Goal: Task Accomplishment & Management: Manage account settings

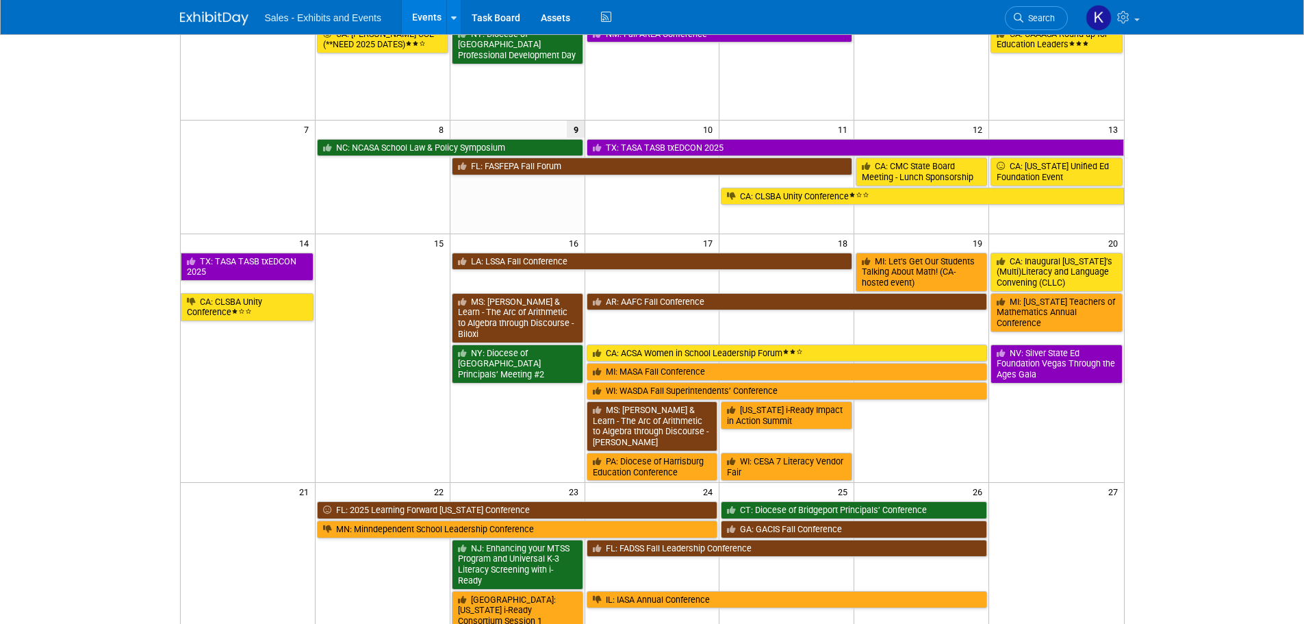
scroll to position [10, 0]
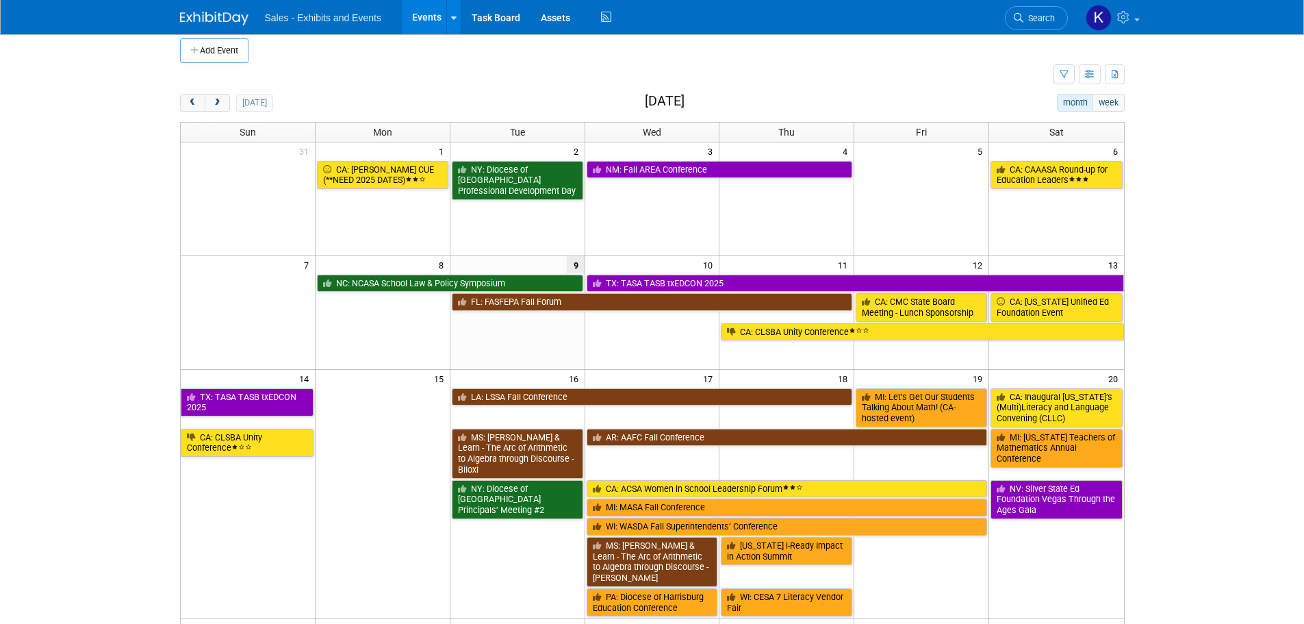
drag, startPoint x: 223, startPoint y: 104, endPoint x: 279, endPoint y: 111, distance: 55.9
click at [223, 104] on button "next" at bounding box center [217, 103] width 25 height 18
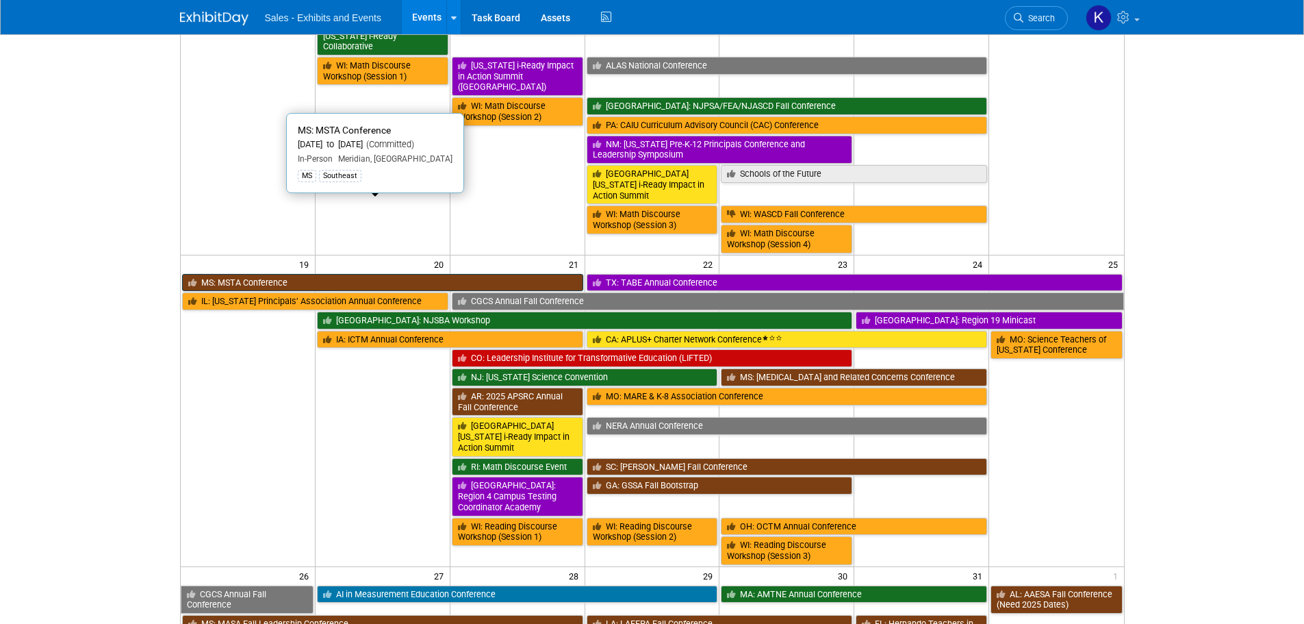
scroll to position [753, 0]
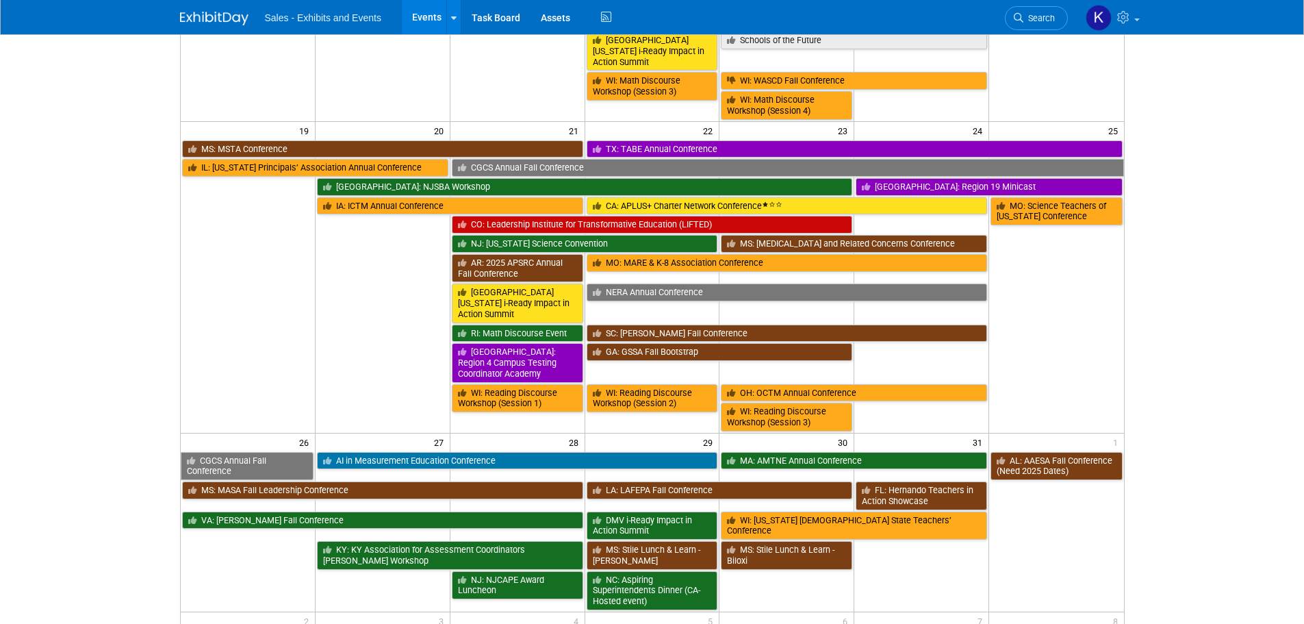
click at [778, 384] on link "OH: OCTM Annual Conference" at bounding box center [854, 393] width 266 height 18
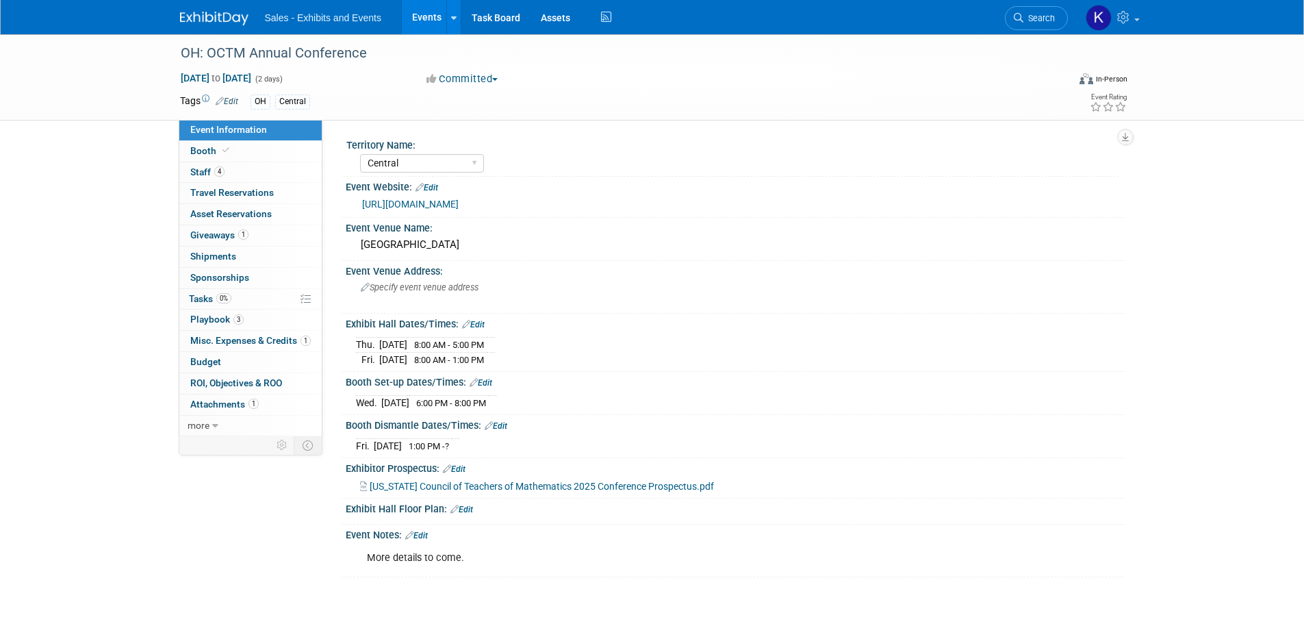
select select "Central"
click at [205, 153] on span "Booth" at bounding box center [211, 150] width 42 height 11
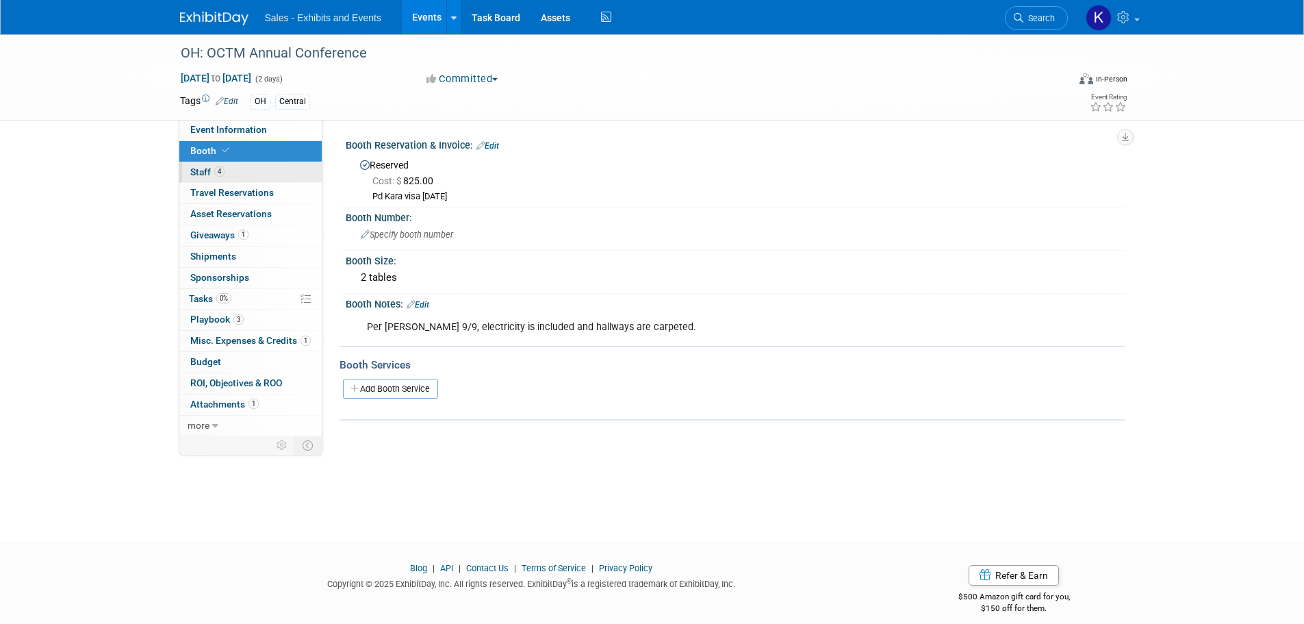
click at [191, 168] on span "Staff 4" at bounding box center [207, 171] width 34 height 11
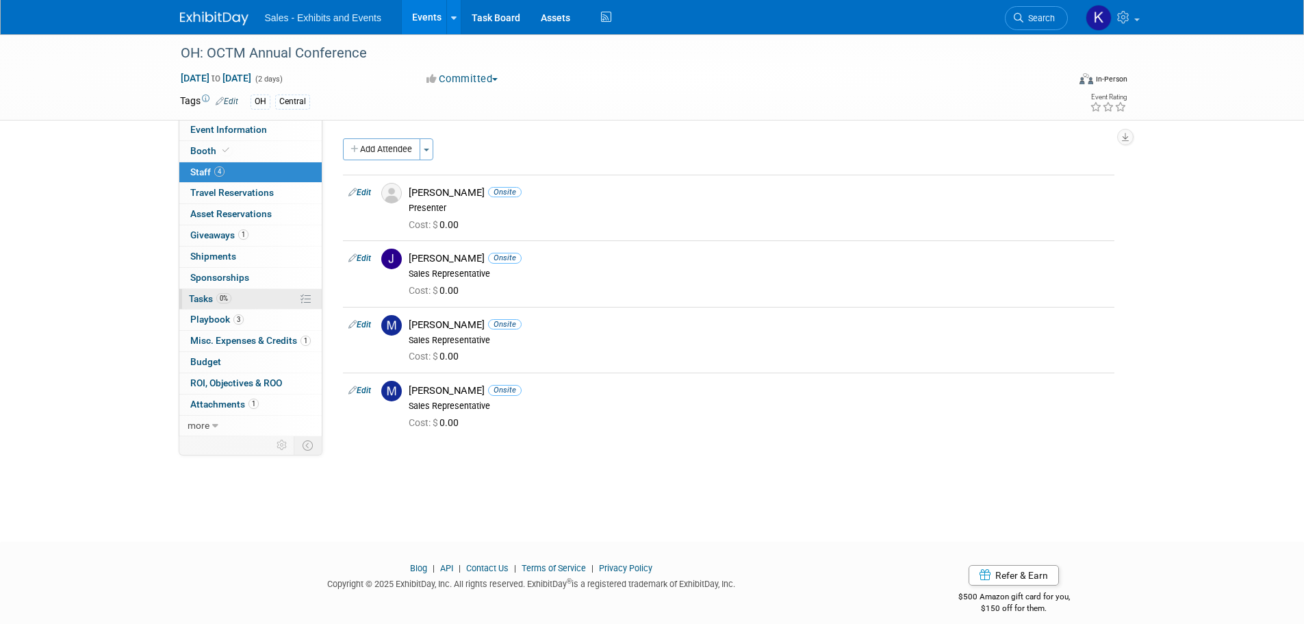
click at [199, 299] on span "Tasks 0%" at bounding box center [210, 298] width 42 height 11
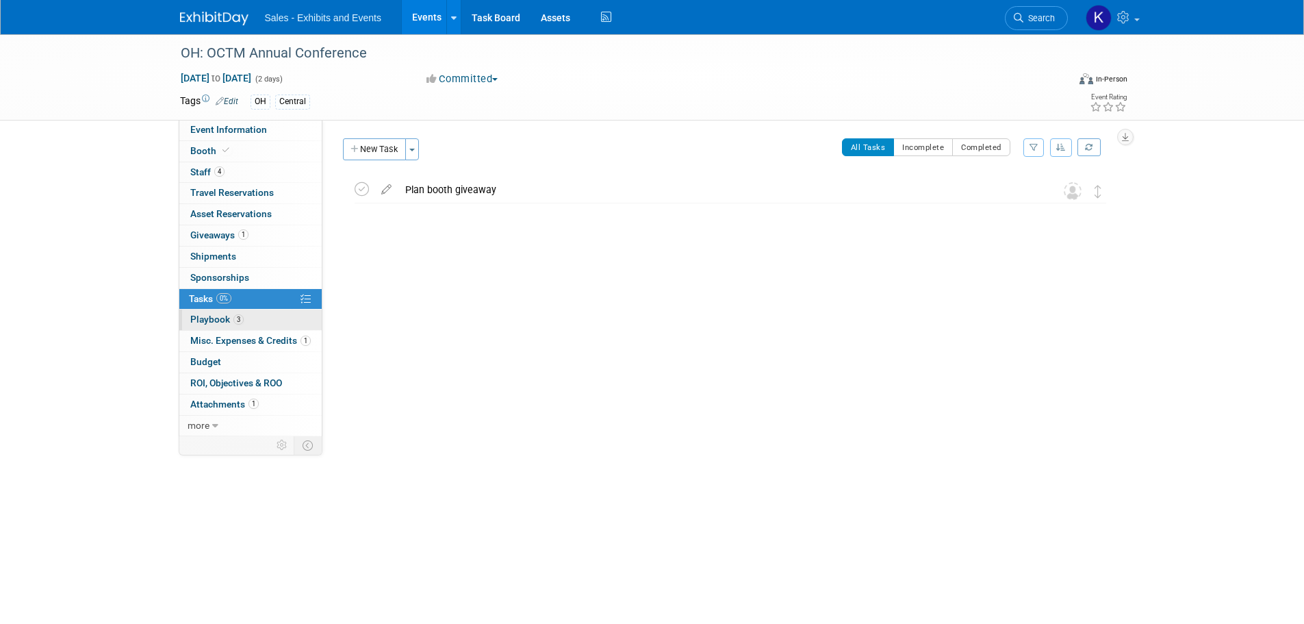
click at [207, 318] on span "Playbook 3" at bounding box center [216, 319] width 53 height 11
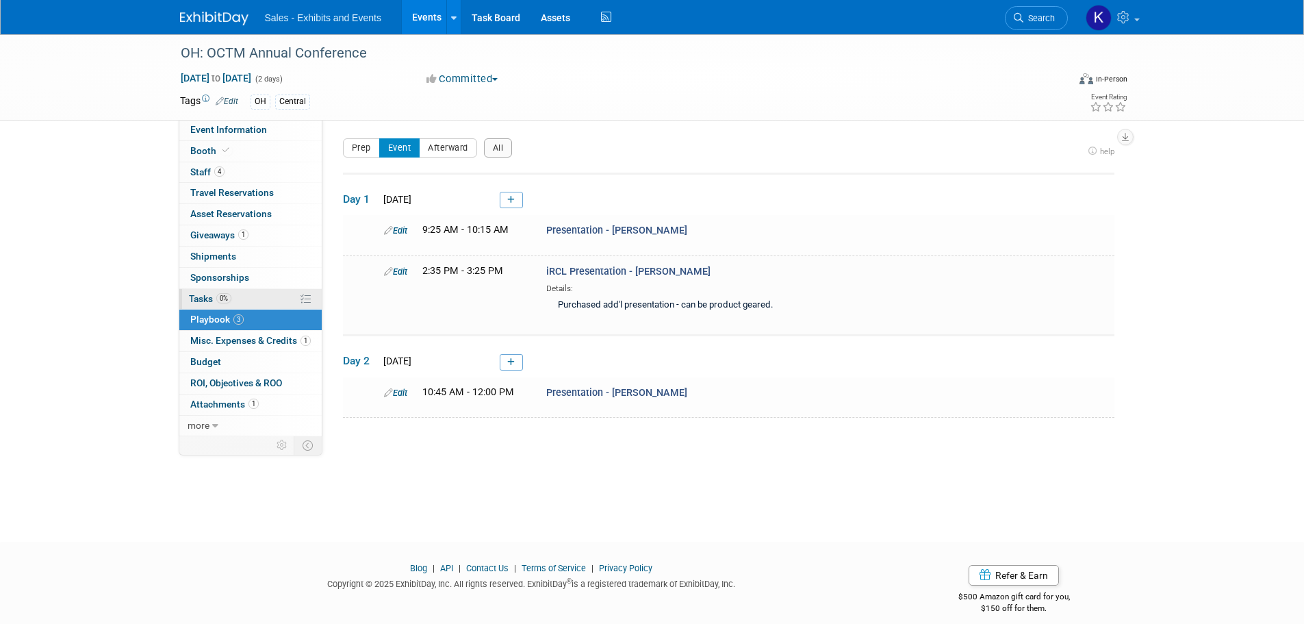
click at [198, 293] on span "Tasks 0%" at bounding box center [210, 298] width 42 height 11
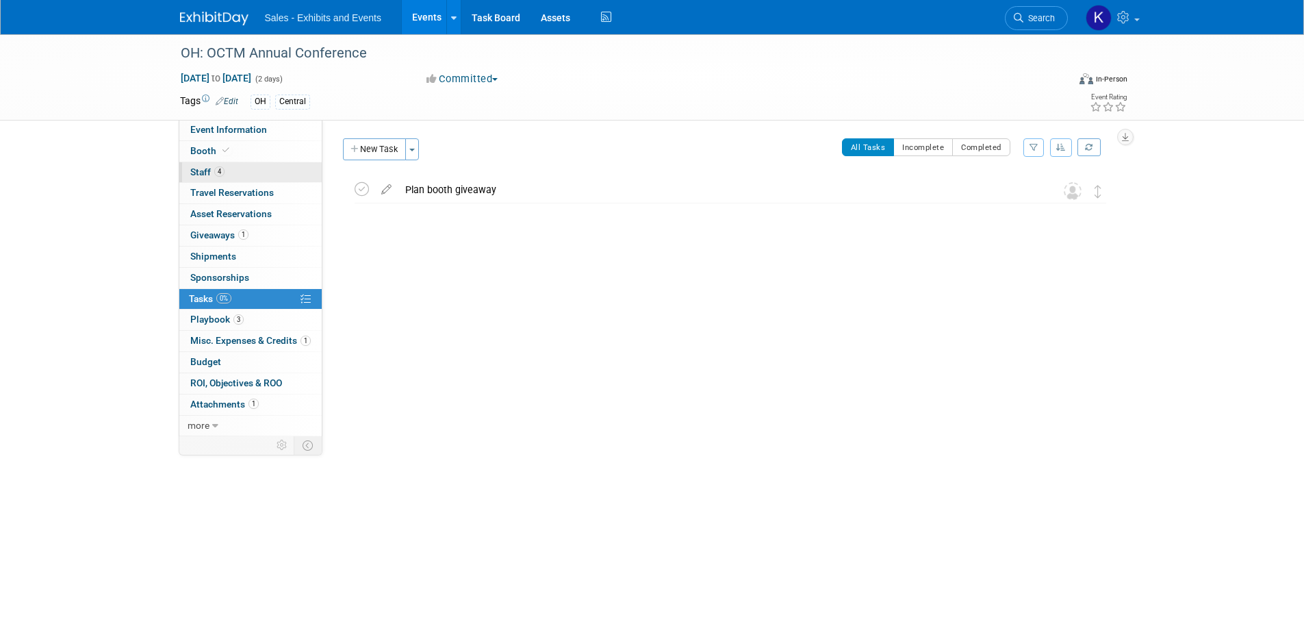
click at [202, 171] on span "Staff 4" at bounding box center [207, 171] width 34 height 11
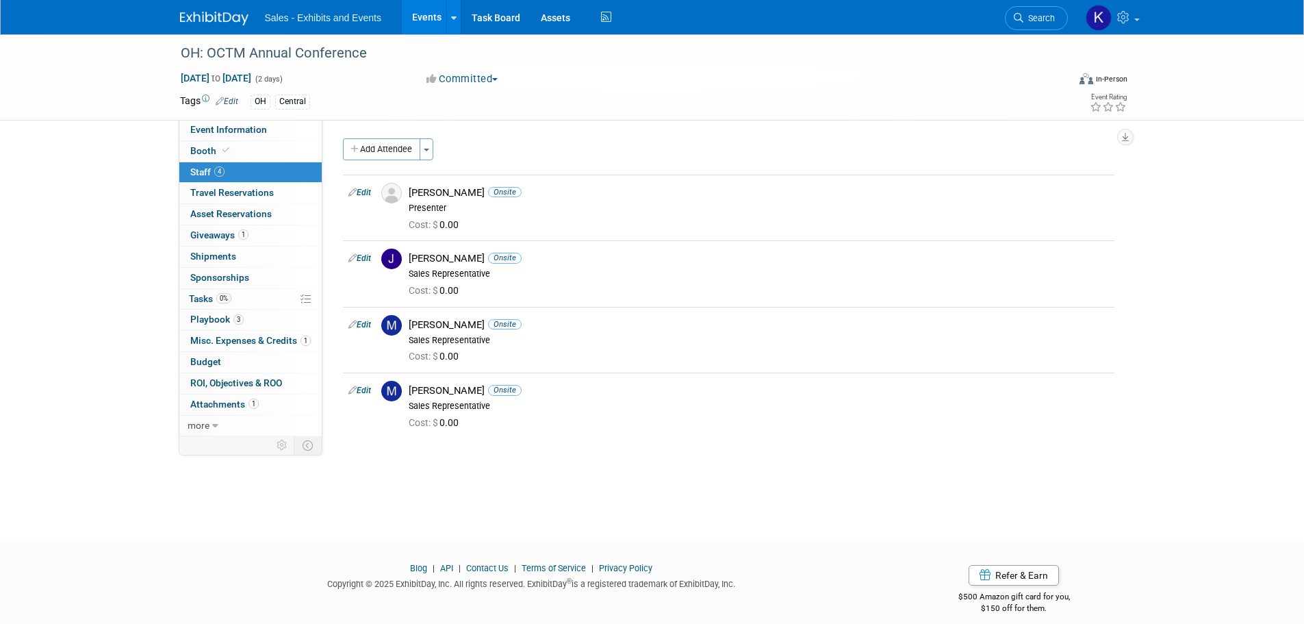
click at [209, 11] on link at bounding box center [222, 11] width 85 height 11
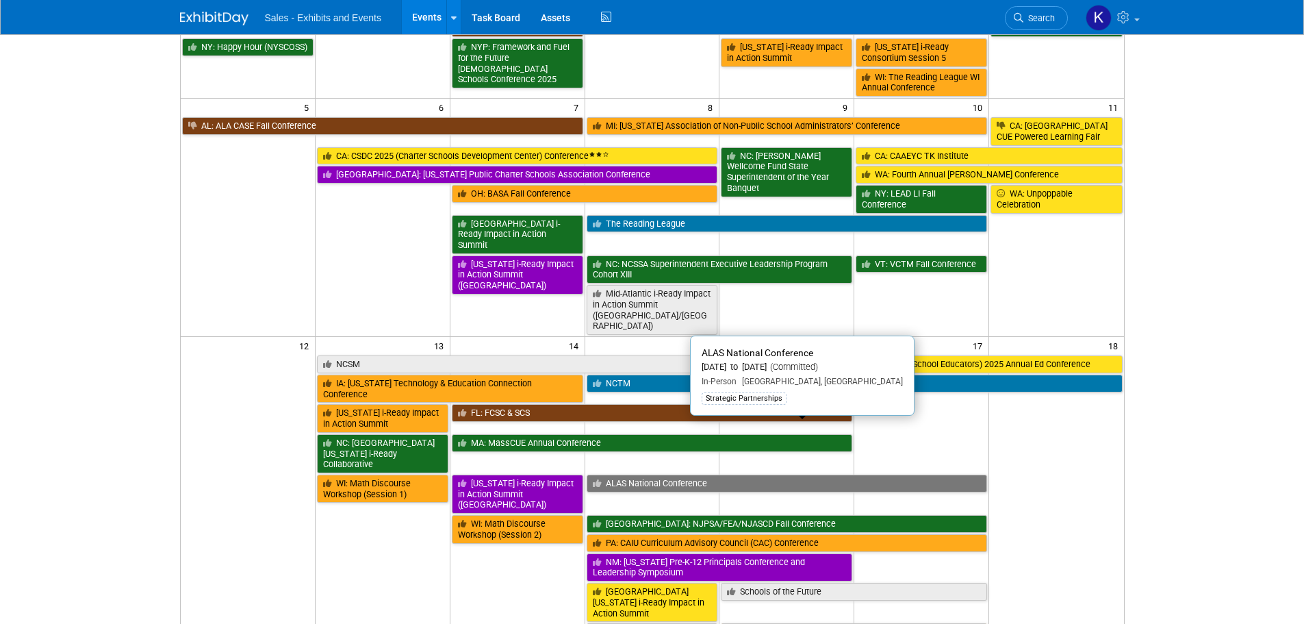
scroll to position [205, 0]
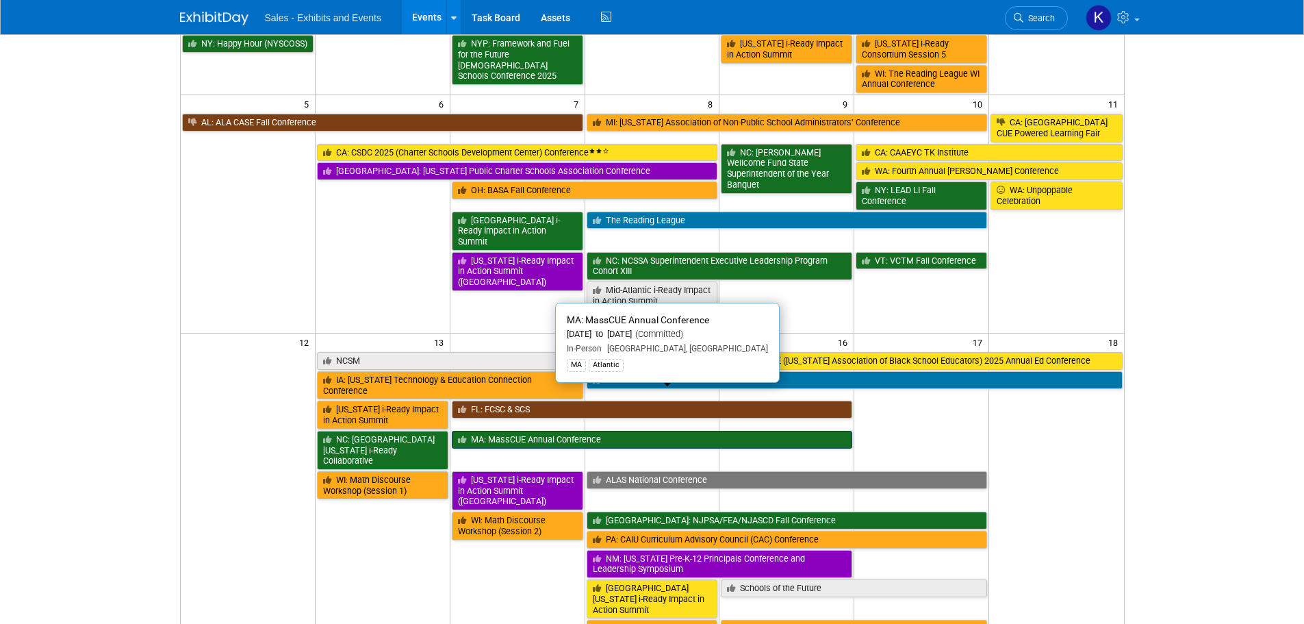
click at [537, 431] on link "MA: MassCUE Annual Conference" at bounding box center [652, 440] width 401 height 18
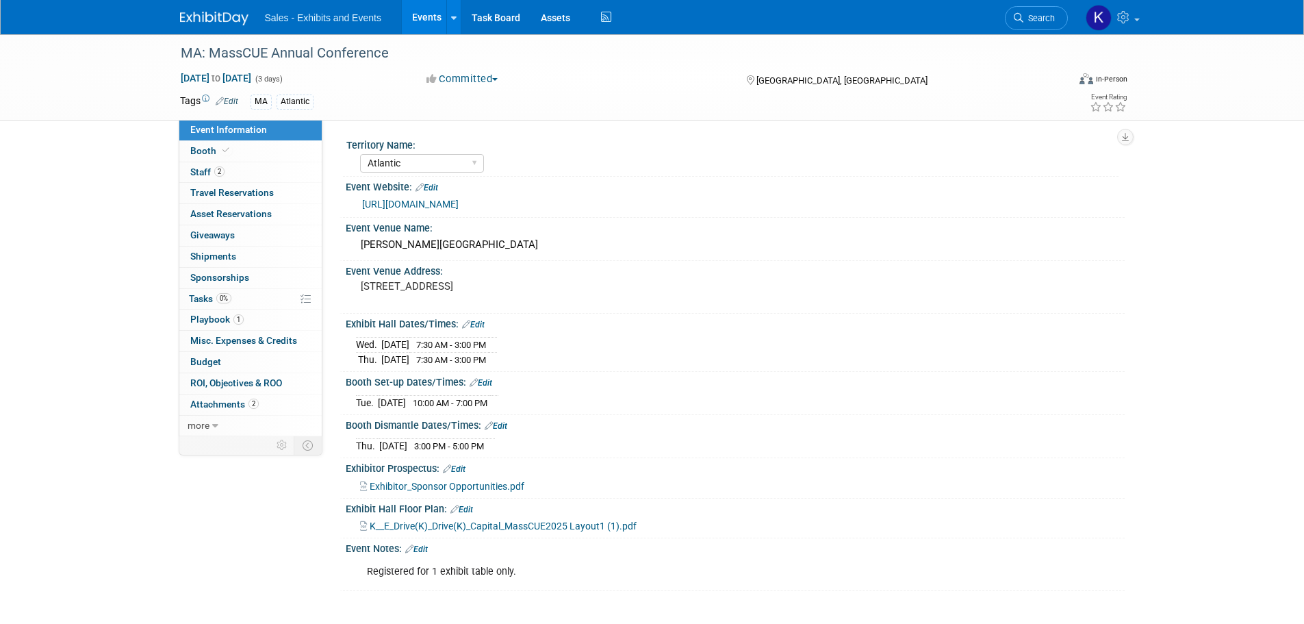
select select "Atlantic"
click at [194, 152] on span "Booth" at bounding box center [211, 150] width 42 height 11
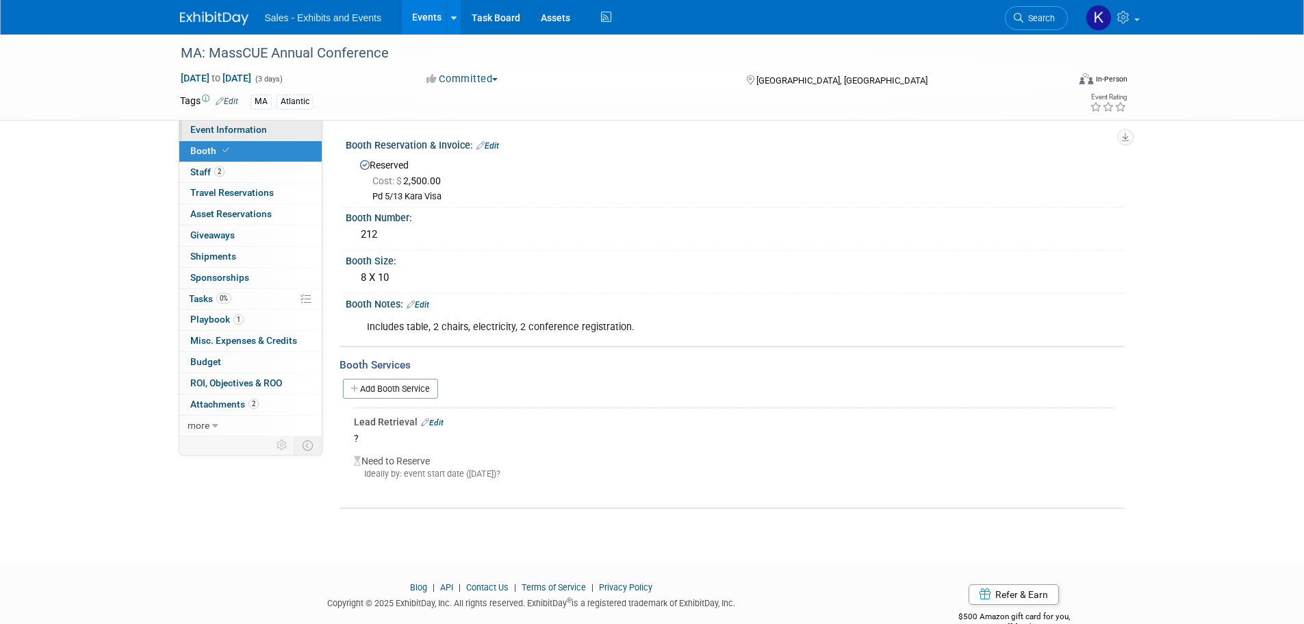
click at [207, 133] on span "Event Information" at bounding box center [228, 129] width 77 height 11
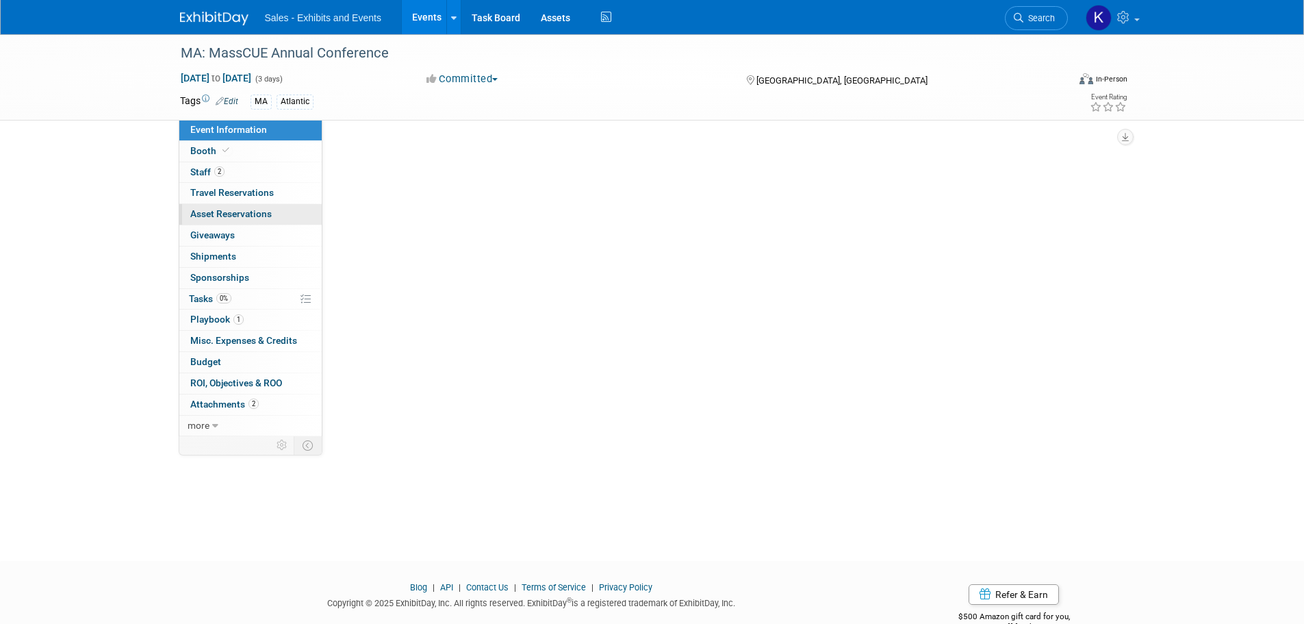
select select "Atlantic"
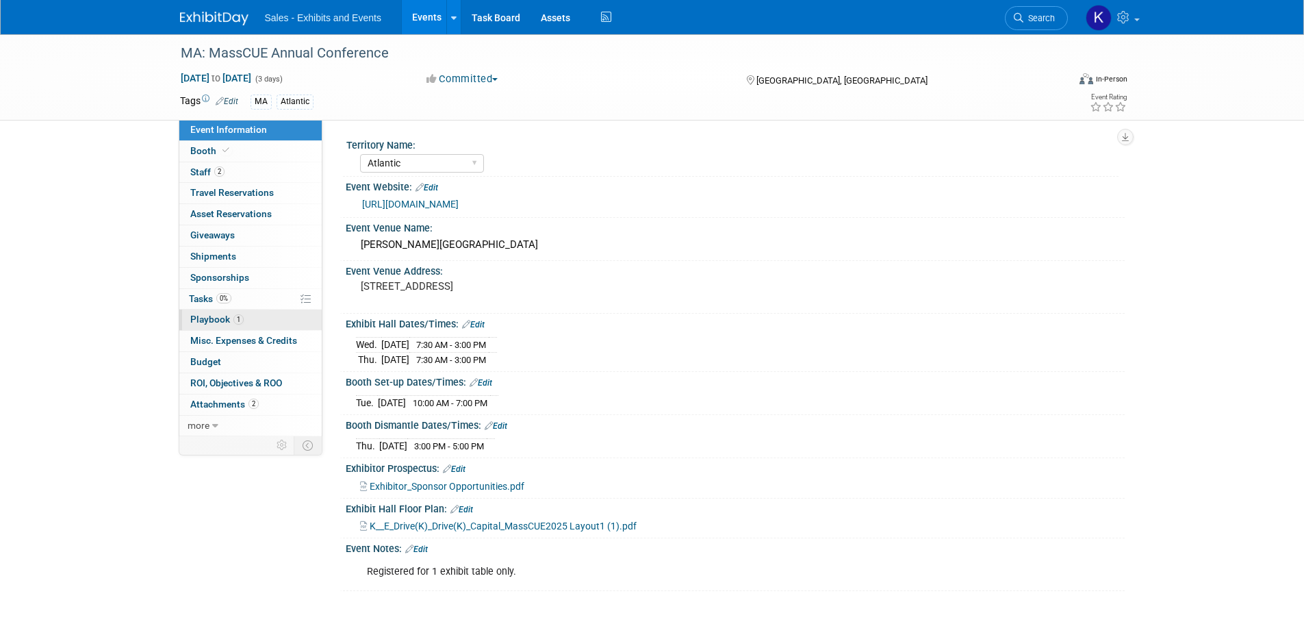
click at [219, 319] on span "Playbook 1" at bounding box center [216, 319] width 53 height 11
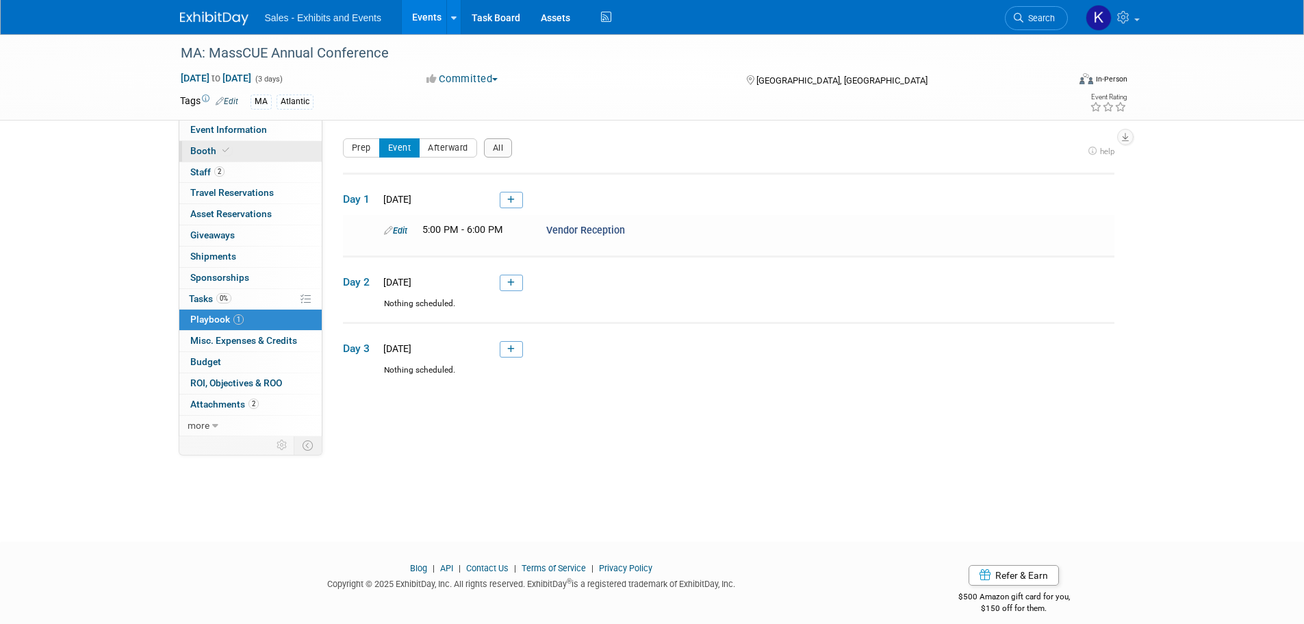
click at [201, 152] on span "Booth" at bounding box center [211, 150] width 42 height 11
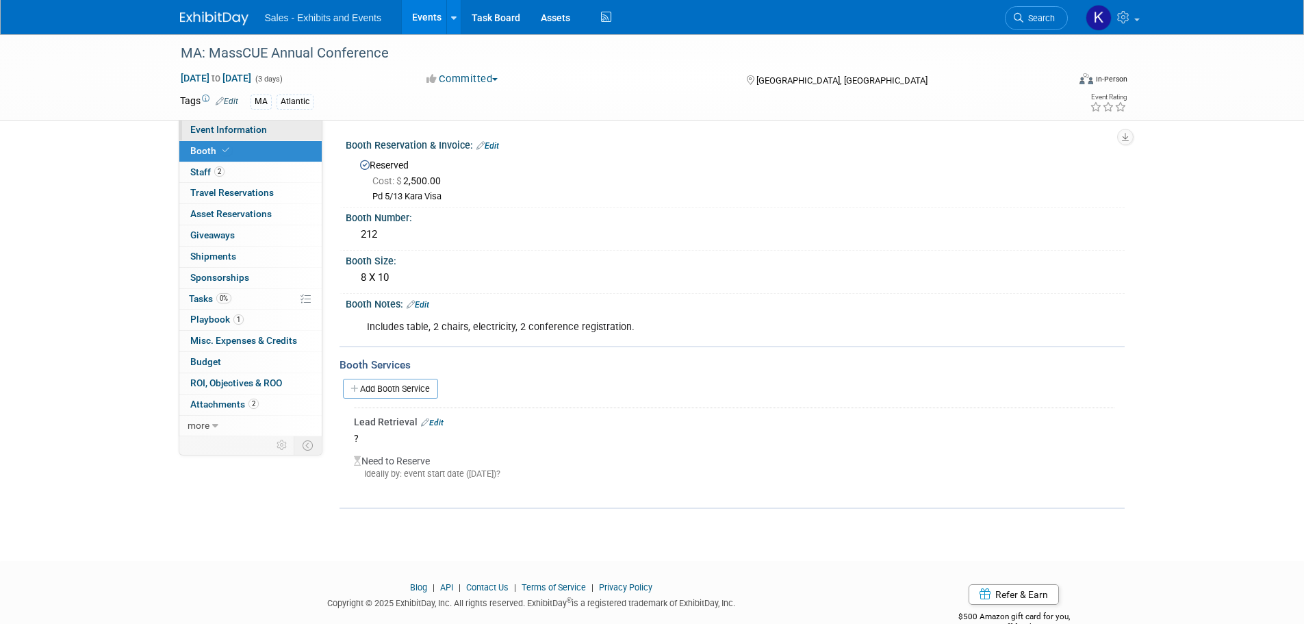
click at [206, 127] on span "Event Information" at bounding box center [228, 129] width 77 height 11
select select "Atlantic"
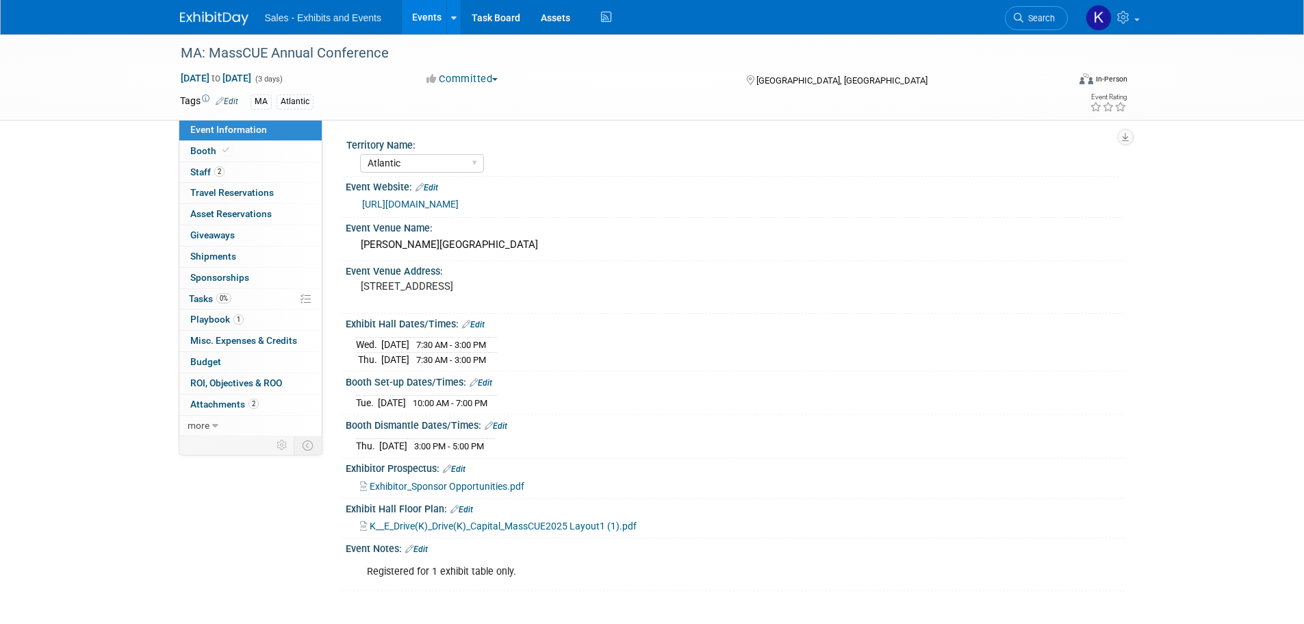
click at [481, 320] on link "Edit" at bounding box center [473, 325] width 23 height 10
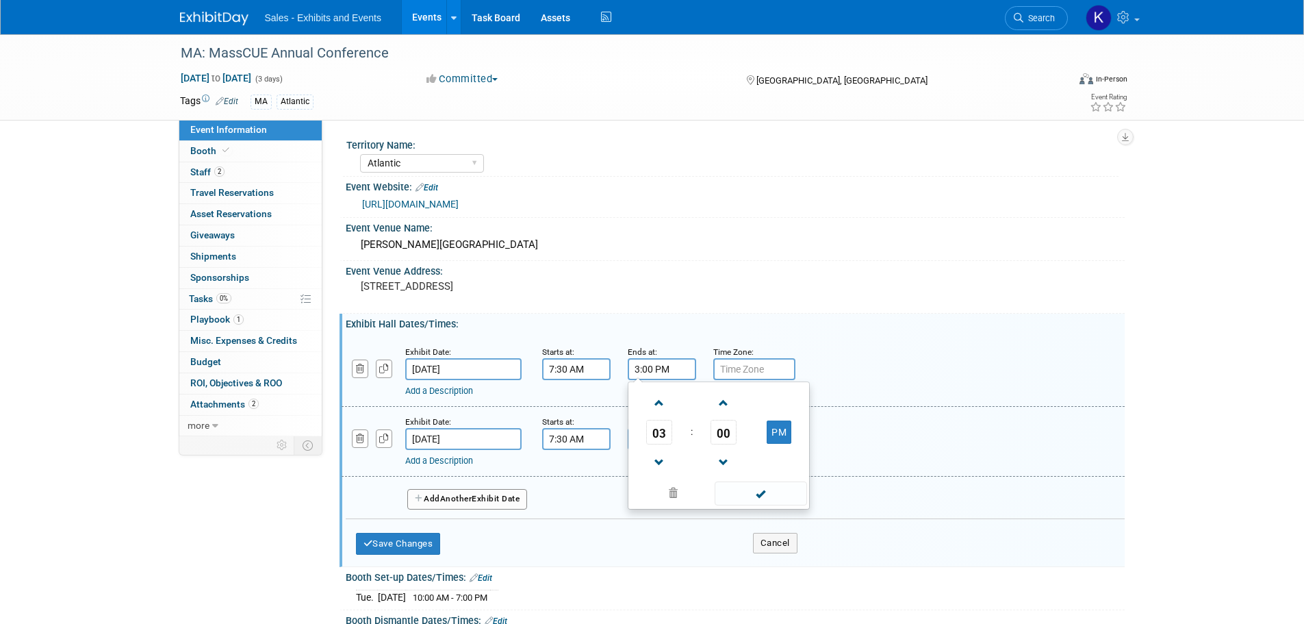
drag, startPoint x: 684, startPoint y: 364, endPoint x: 688, endPoint y: 374, distance: 11.1
click at [684, 363] on input "3:00 PM" at bounding box center [662, 369] width 68 height 22
drag, startPoint x: 661, startPoint y: 407, endPoint x: 719, endPoint y: 457, distance: 77.7
click at [661, 408] on span at bounding box center [660, 403] width 24 height 24
type input "4:00 PM"
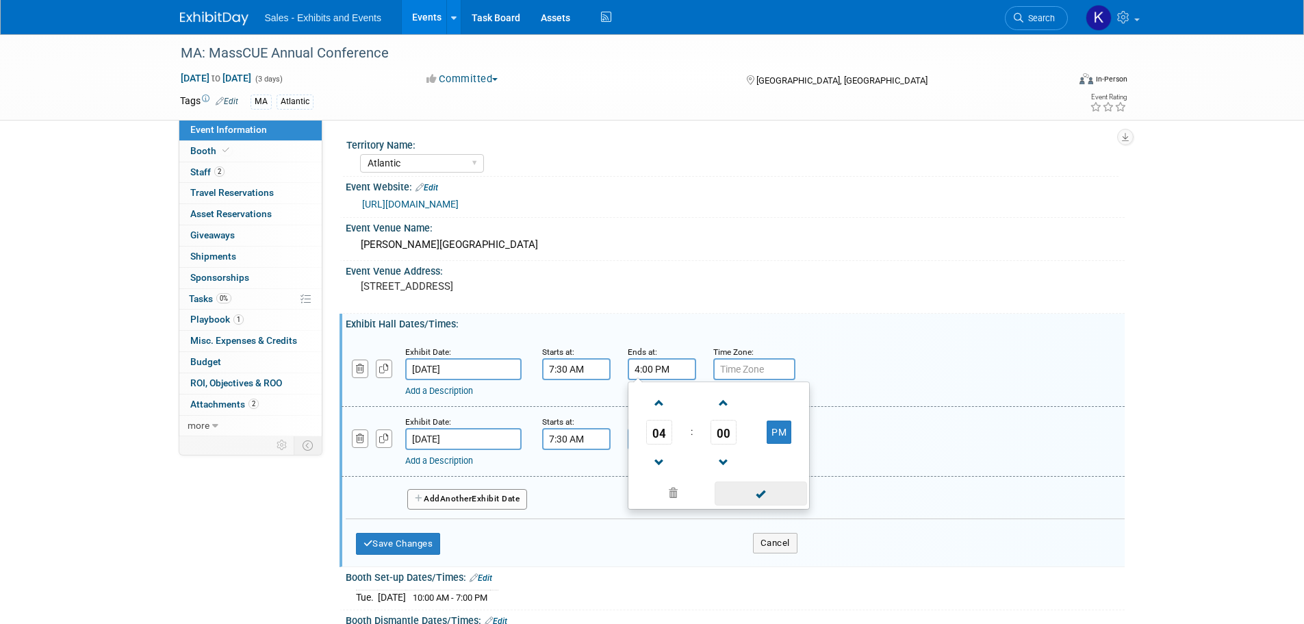
click at [763, 499] on span at bounding box center [761, 493] width 92 height 24
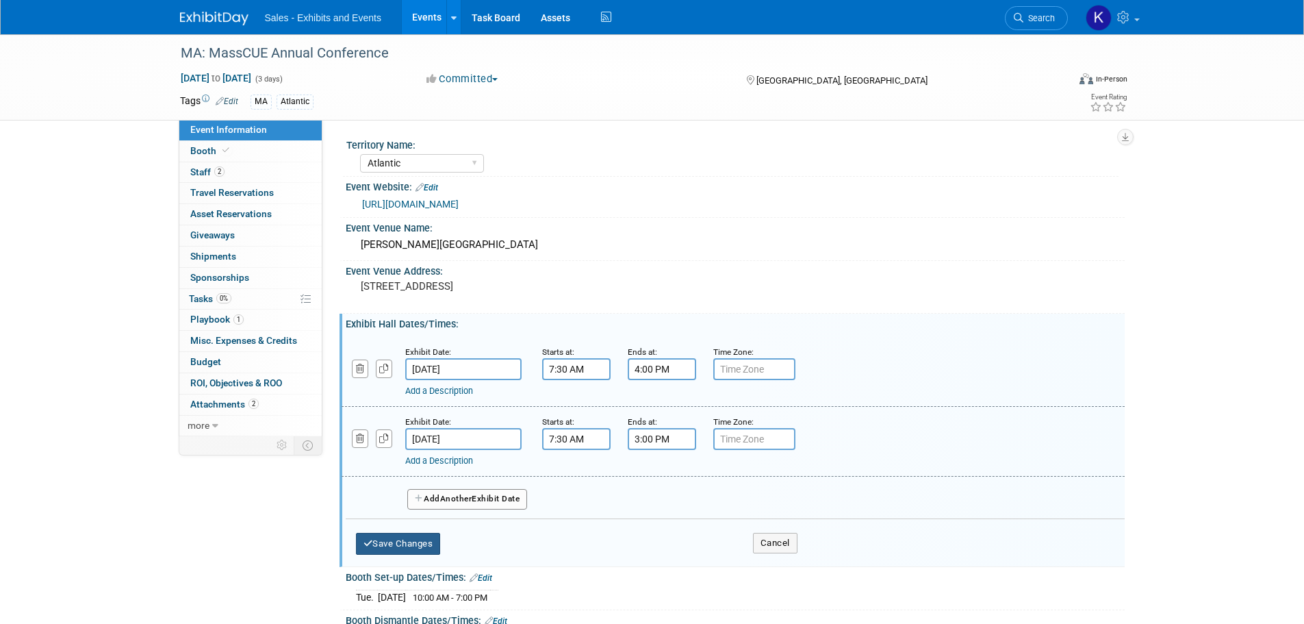
click at [410, 546] on button "Save Changes" at bounding box center [398, 544] width 85 height 22
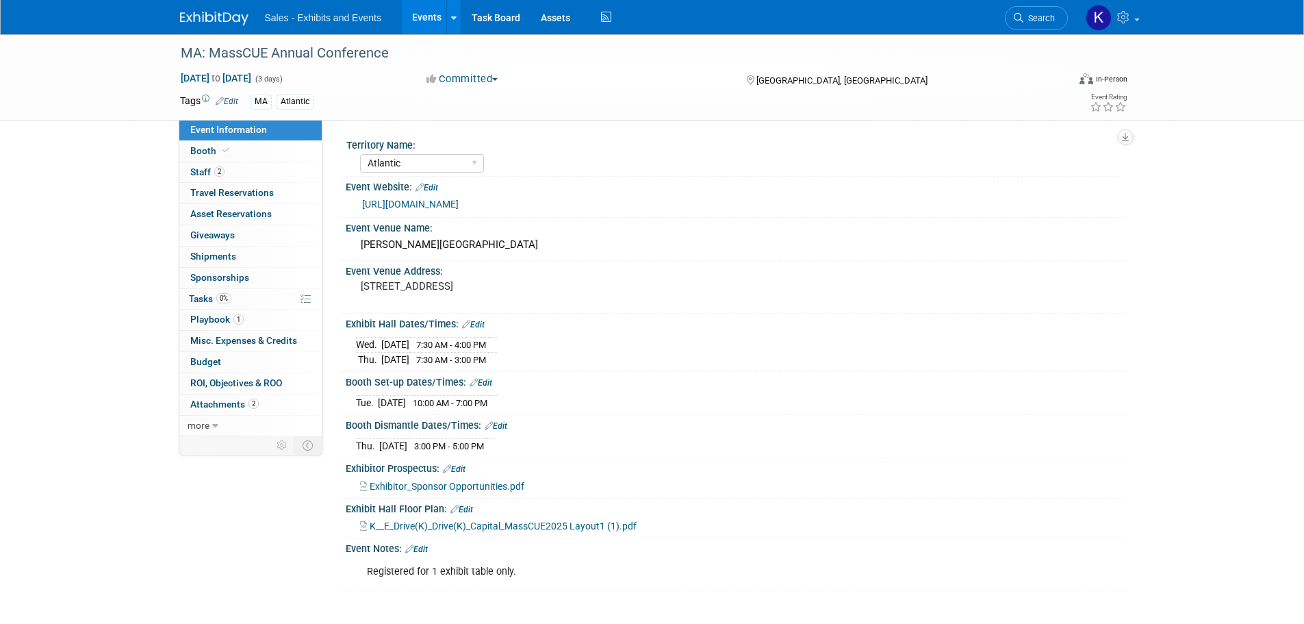
drag, startPoint x: 224, startPoint y: 16, endPoint x: 228, endPoint y: 23, distance: 7.4
click at [223, 16] on img at bounding box center [214, 19] width 68 height 14
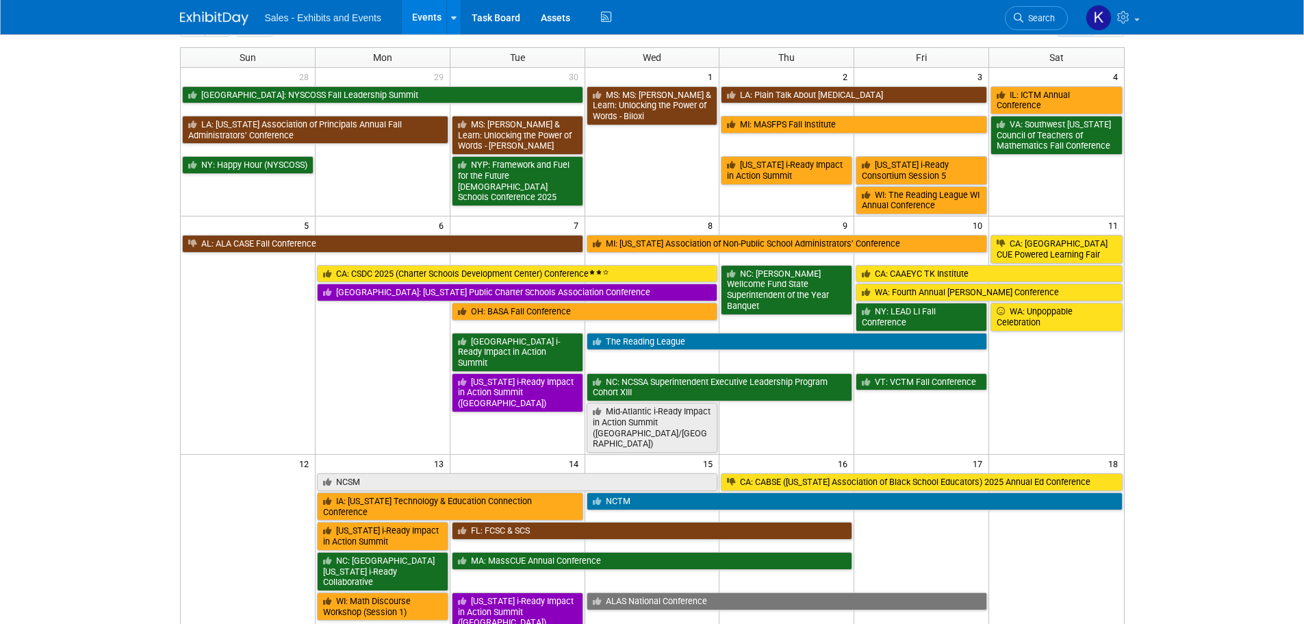
scroll to position [68, 0]
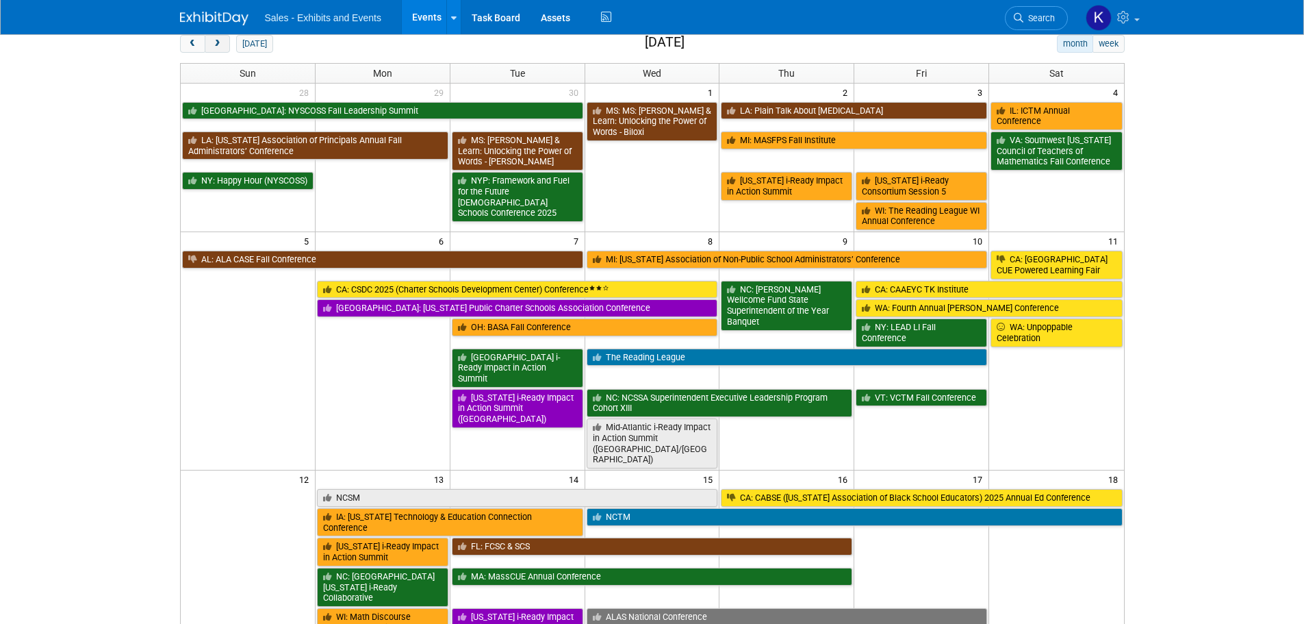
click at [221, 45] on span "next" at bounding box center [217, 44] width 10 height 9
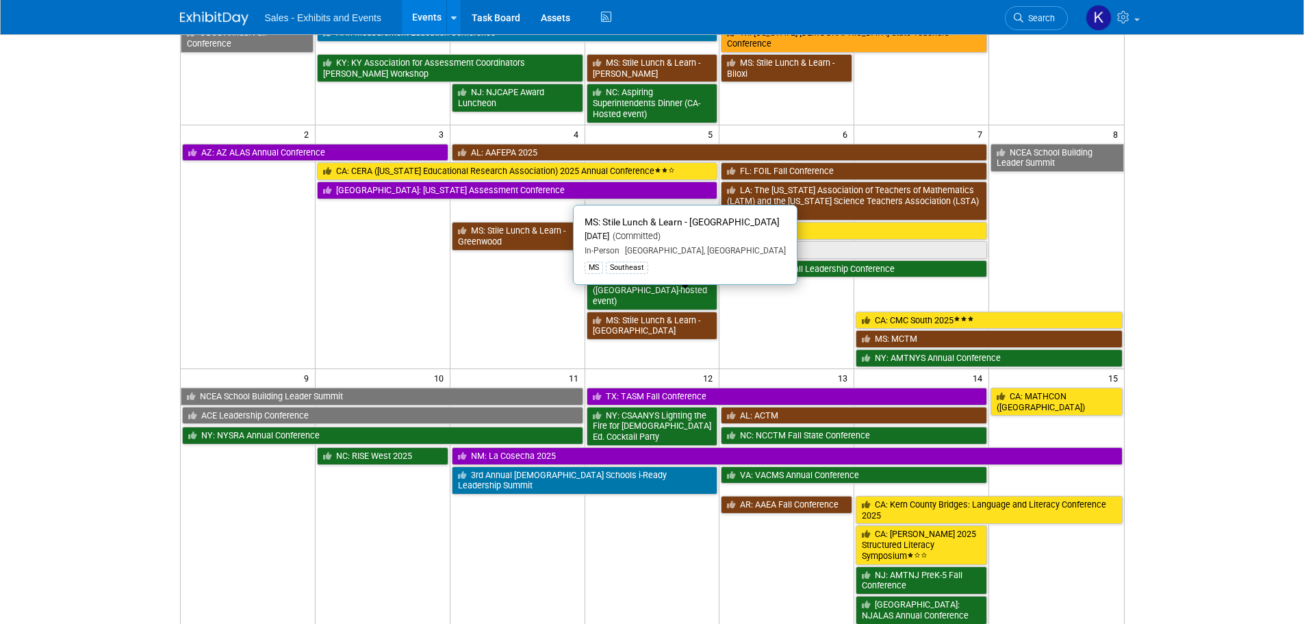
scroll to position [0, 0]
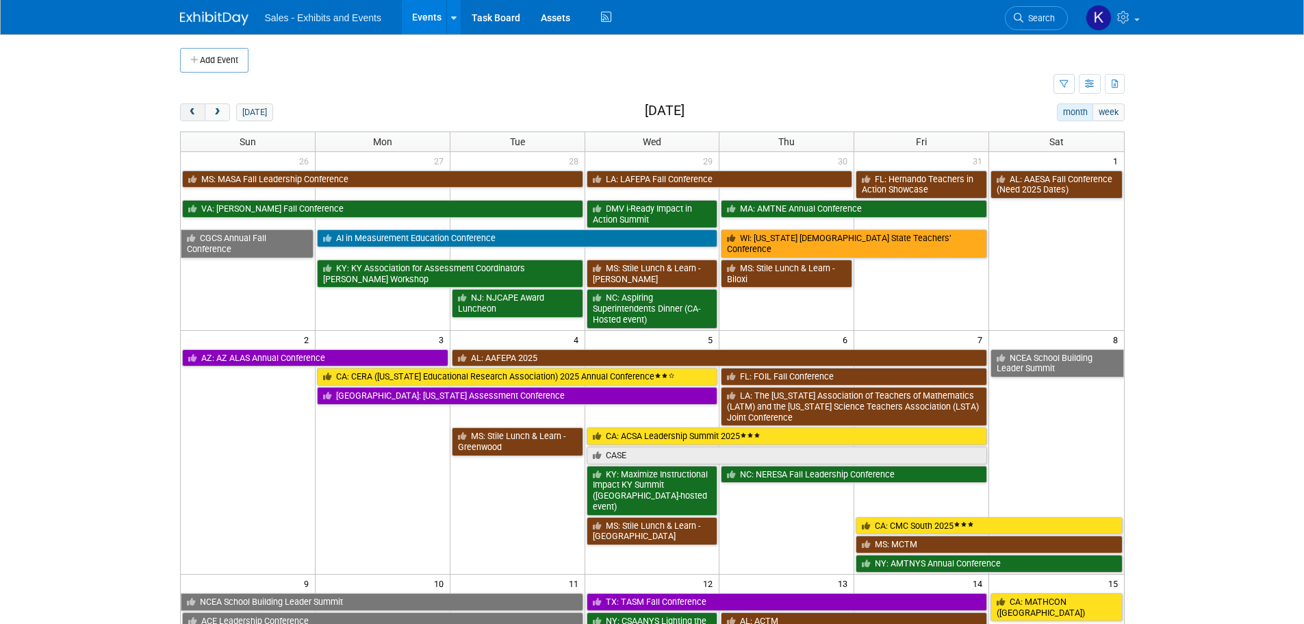
click at [194, 109] on span "prev" at bounding box center [193, 112] width 10 height 9
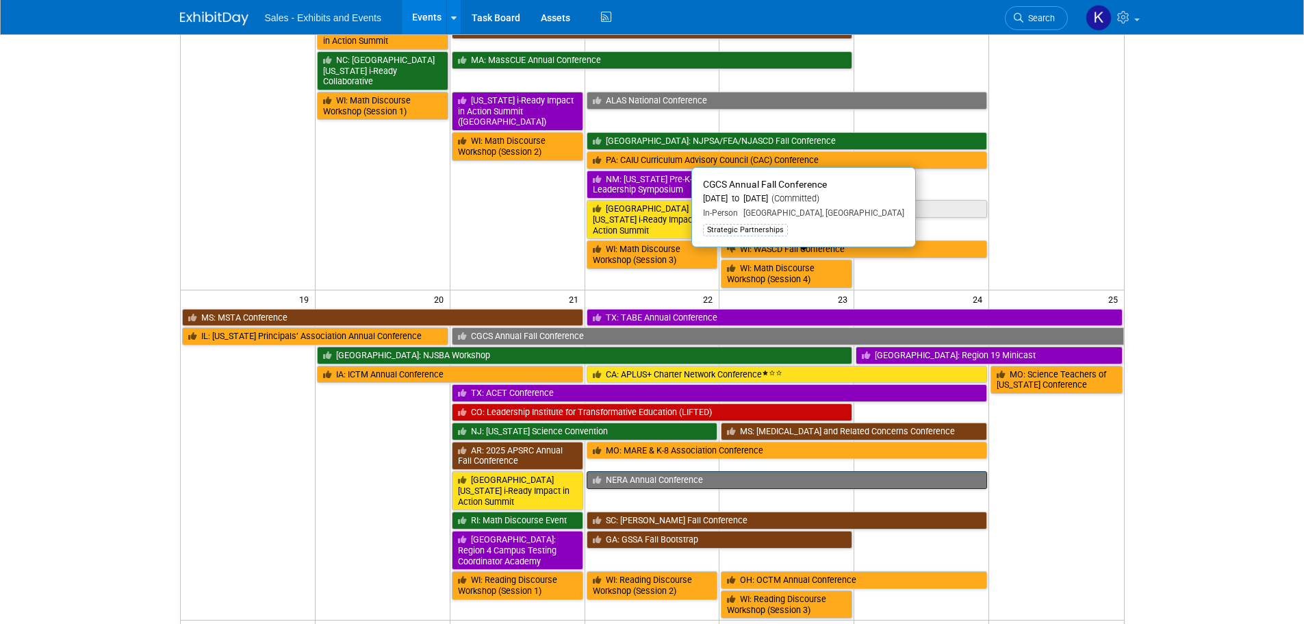
scroll to position [616, 0]
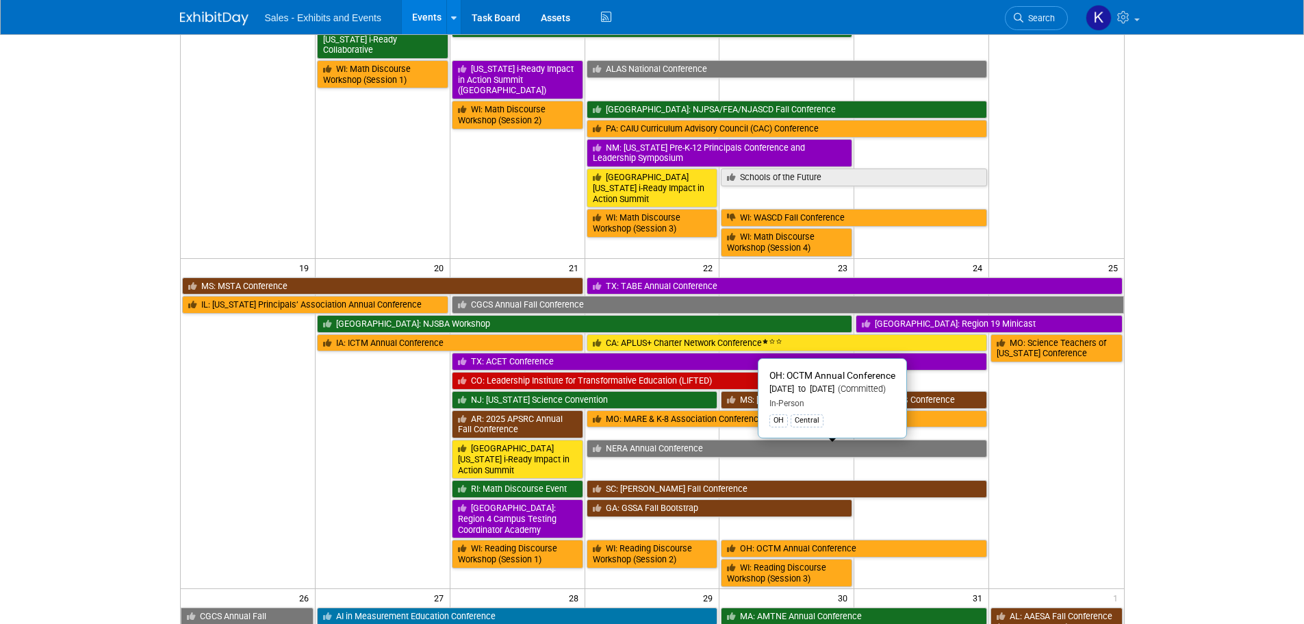
click at [763, 539] on link "OH: OCTM Annual Conference" at bounding box center [854, 548] width 266 height 18
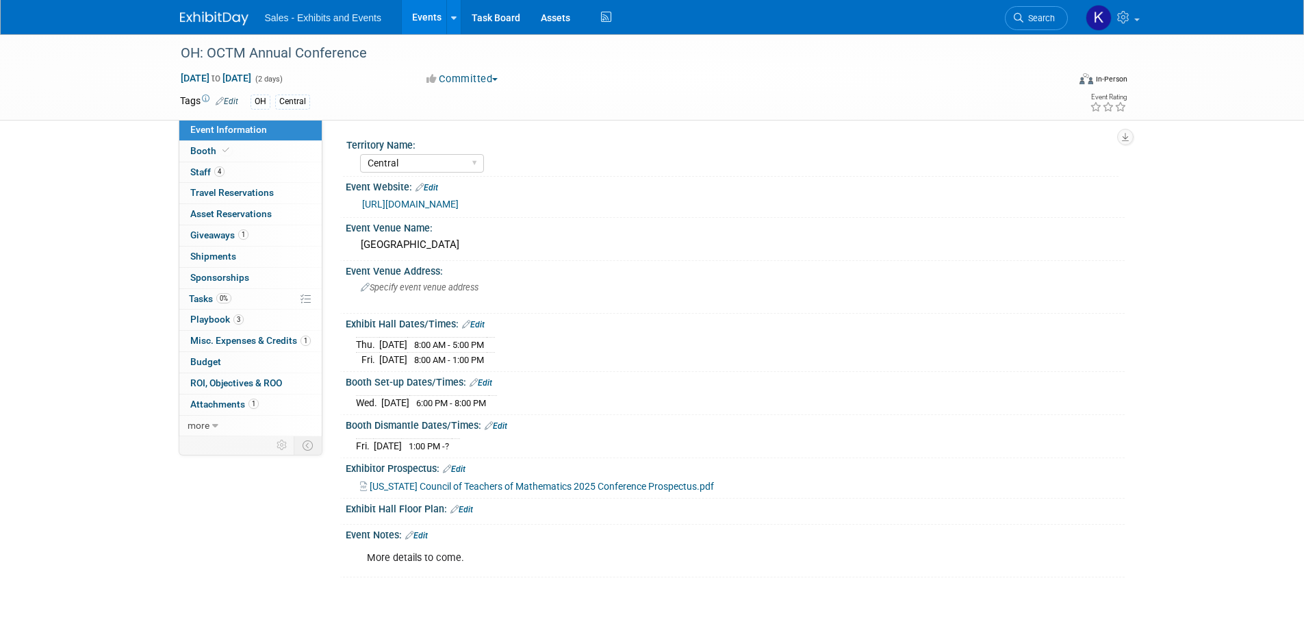
select select "Central"
click at [209, 150] on span "Booth" at bounding box center [211, 150] width 42 height 11
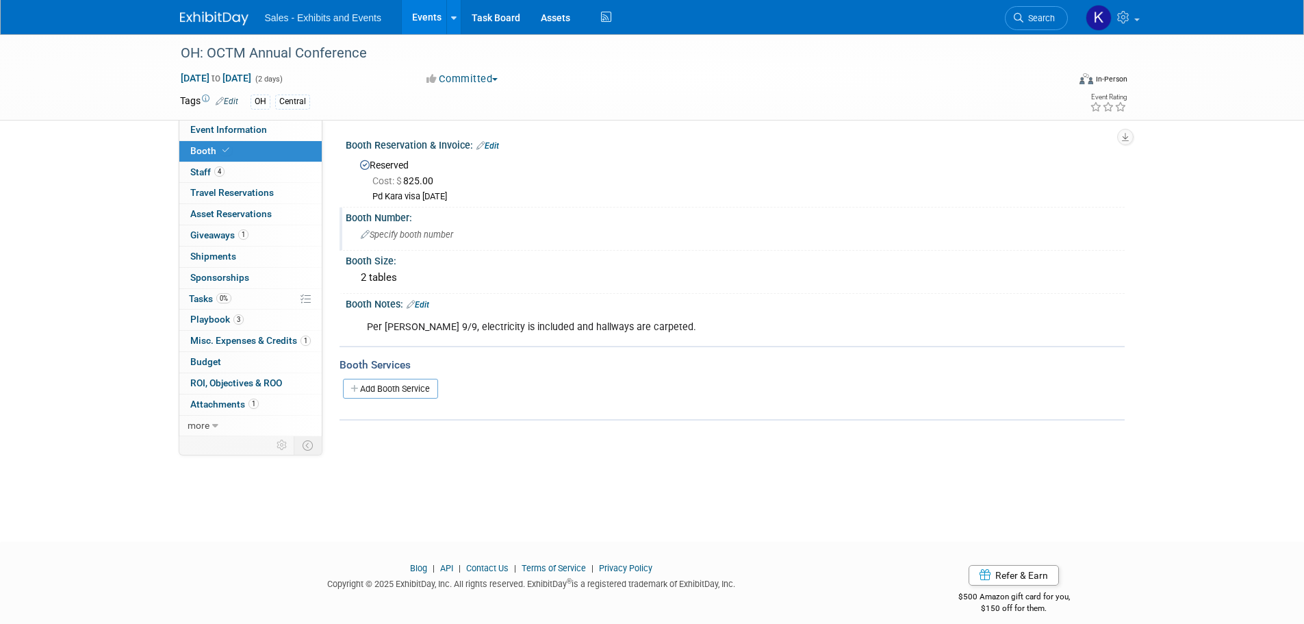
click at [396, 236] on span "Specify booth number" at bounding box center [407, 234] width 92 height 10
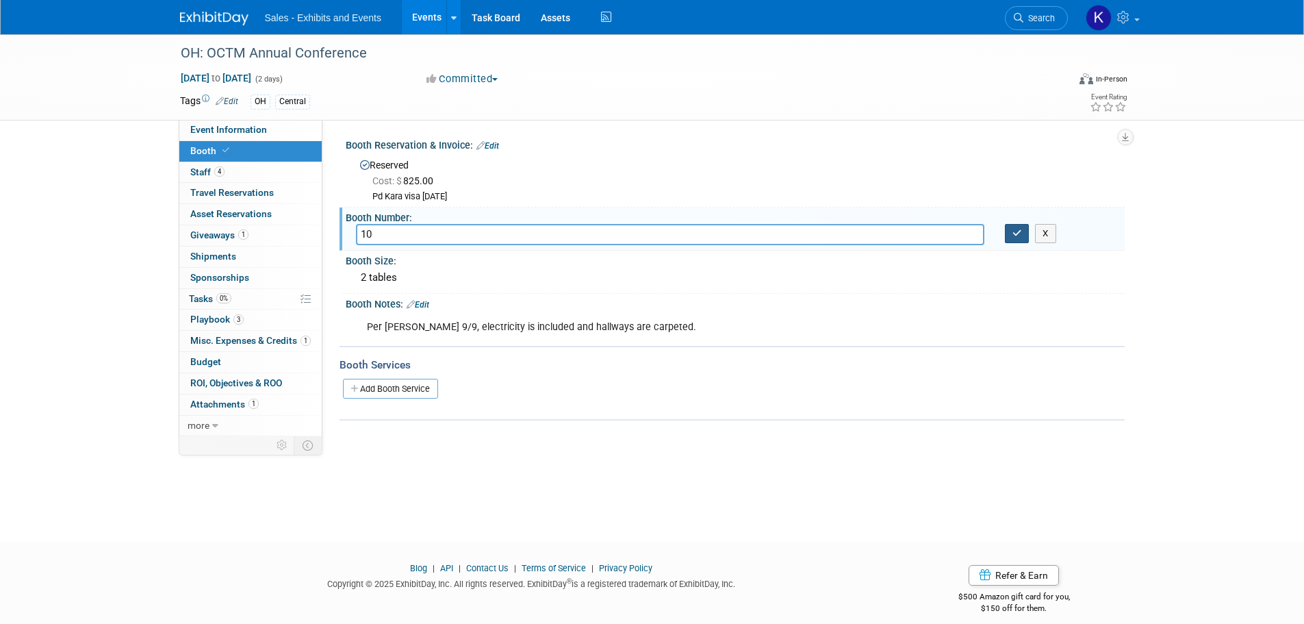
type input "10"
click at [1015, 235] on icon "button" at bounding box center [1017, 233] width 10 height 9
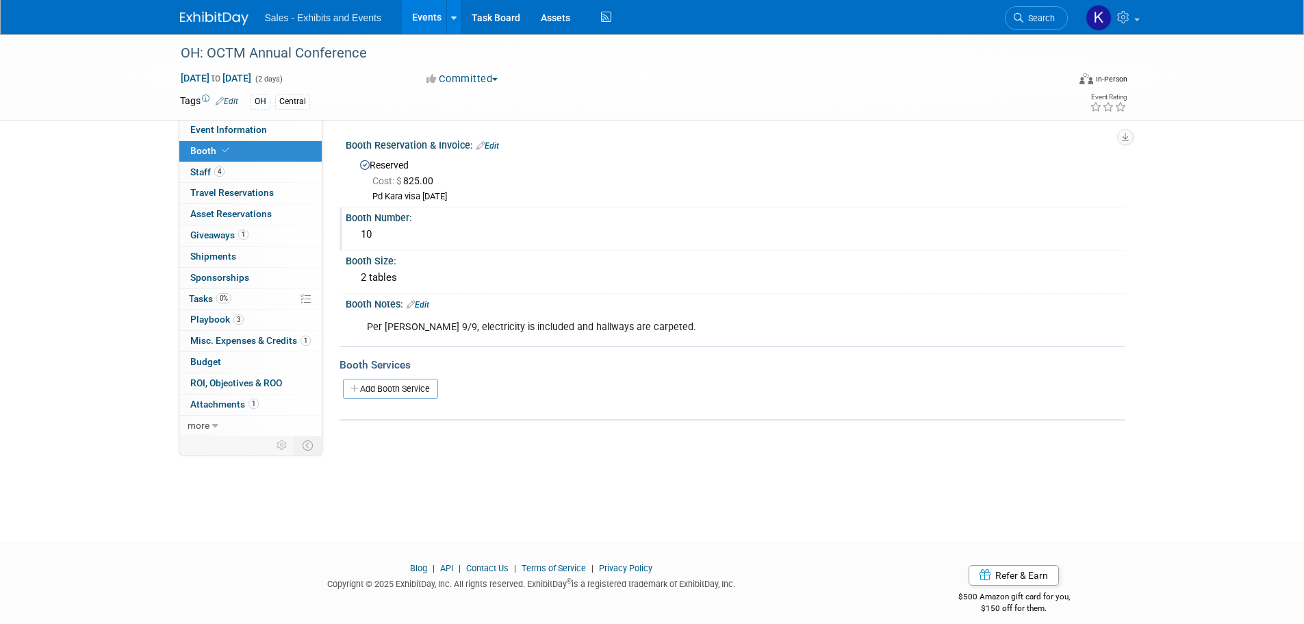
click at [196, 15] on img at bounding box center [214, 19] width 68 height 14
